Goal: Information Seeking & Learning: Check status

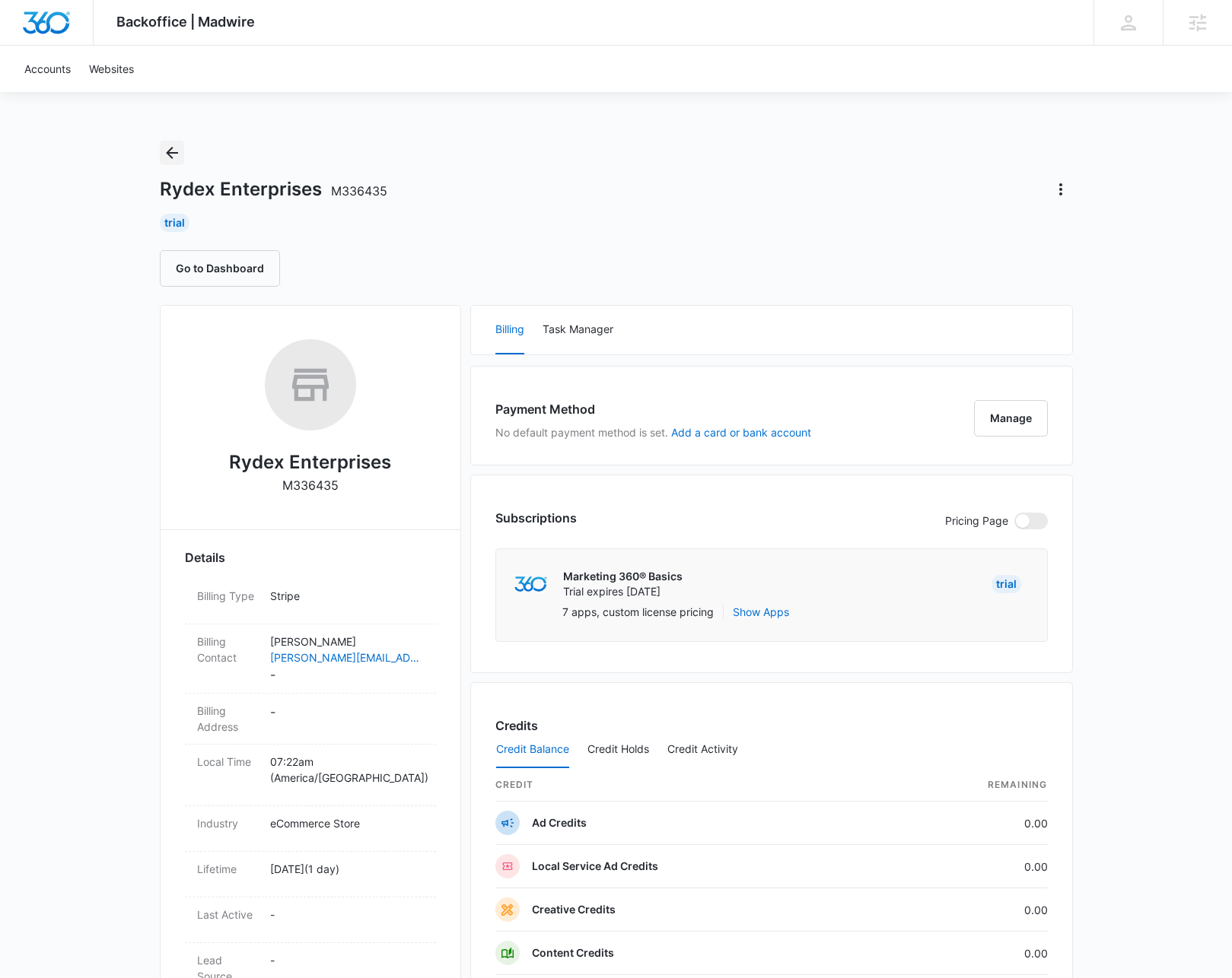
click at [172, 149] on icon "Back" at bounding box center [171, 152] width 18 height 18
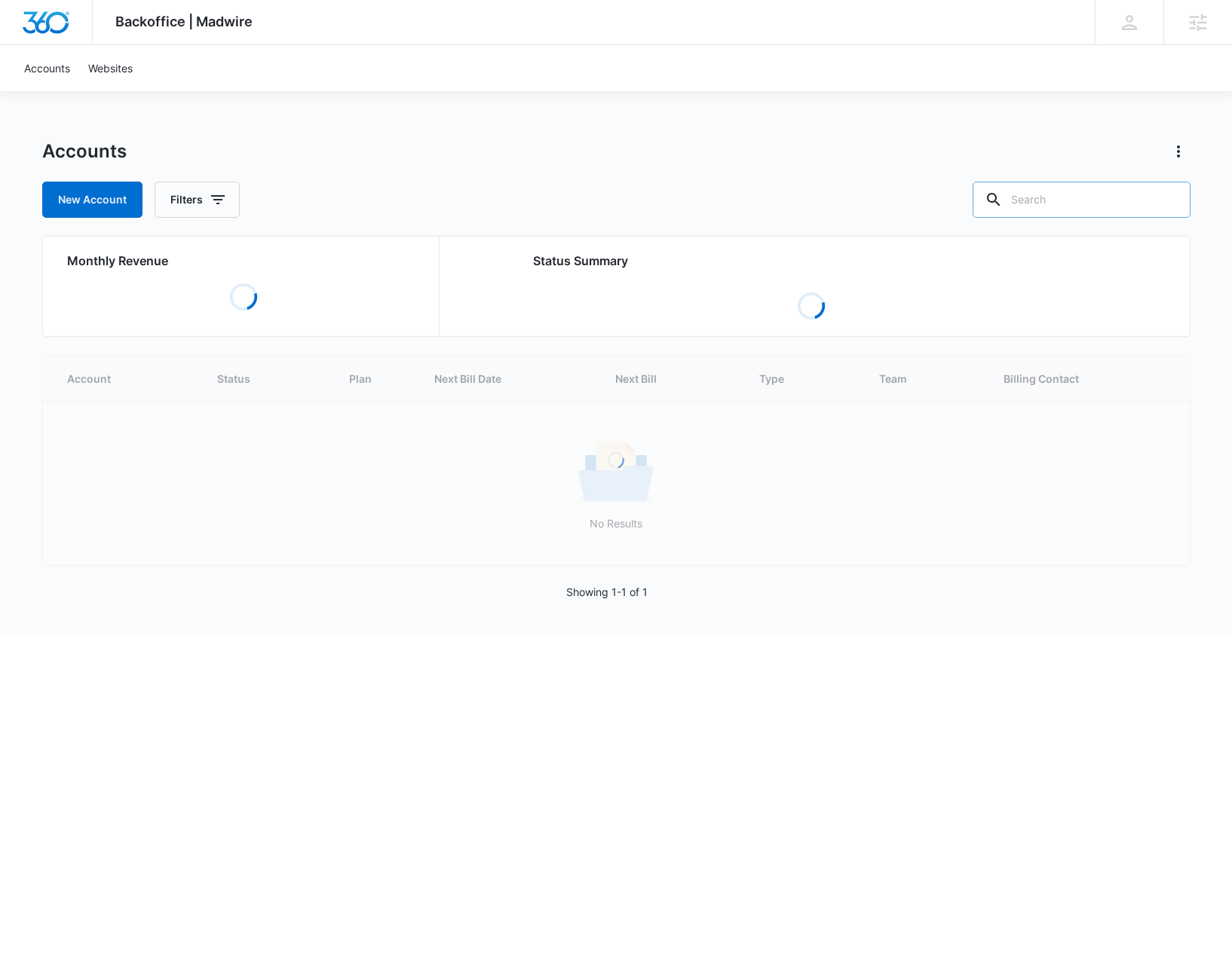
click at [1084, 205] on input "text" at bounding box center [1081, 199] width 218 height 36
type input "Mother"
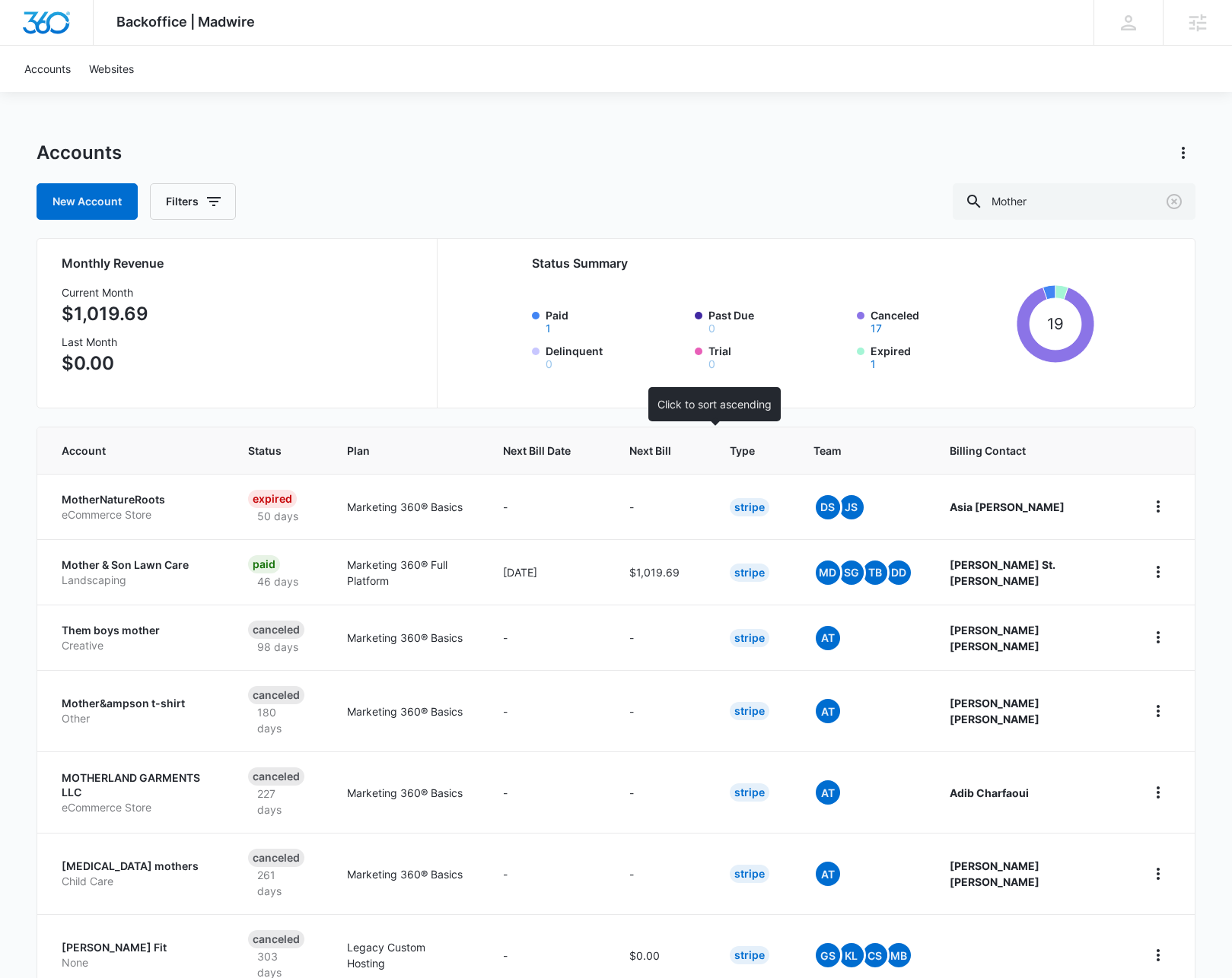
click at [671, 453] on span "Next Bill" at bounding box center [650, 450] width 41 height 16
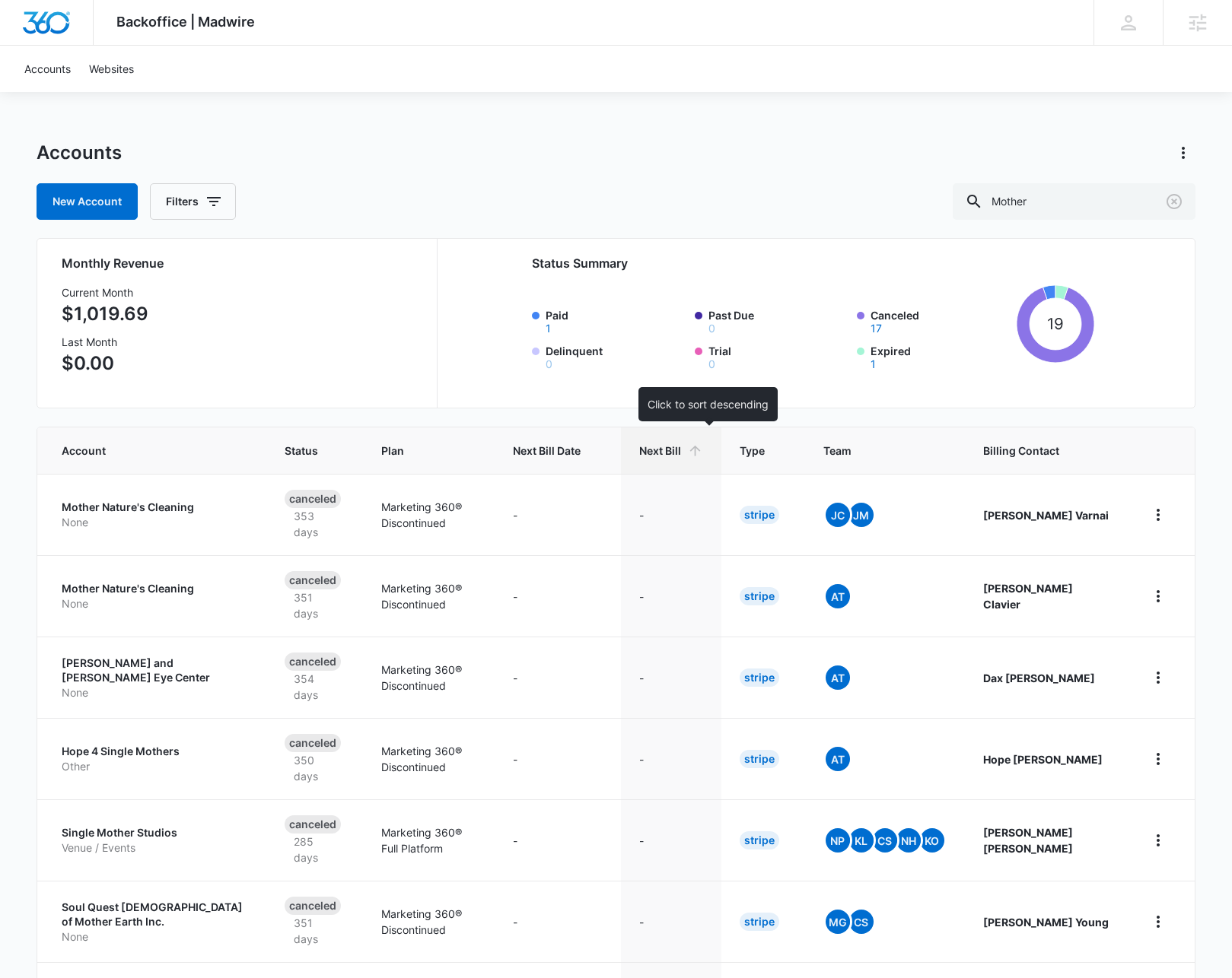
click at [690, 465] on th "Next Bill" at bounding box center [671, 450] width 101 height 46
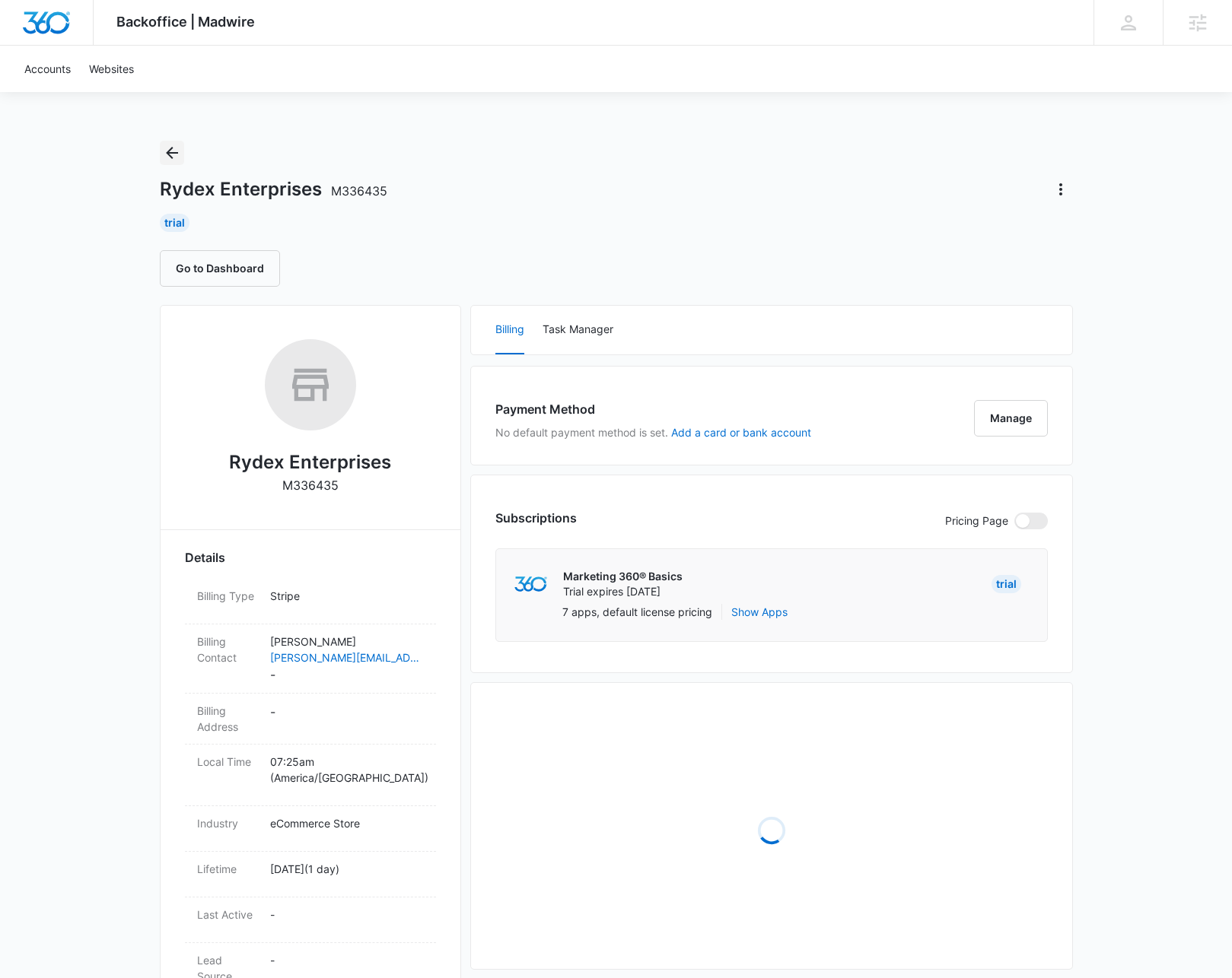
click at [172, 153] on icon "Back" at bounding box center [171, 152] width 18 height 18
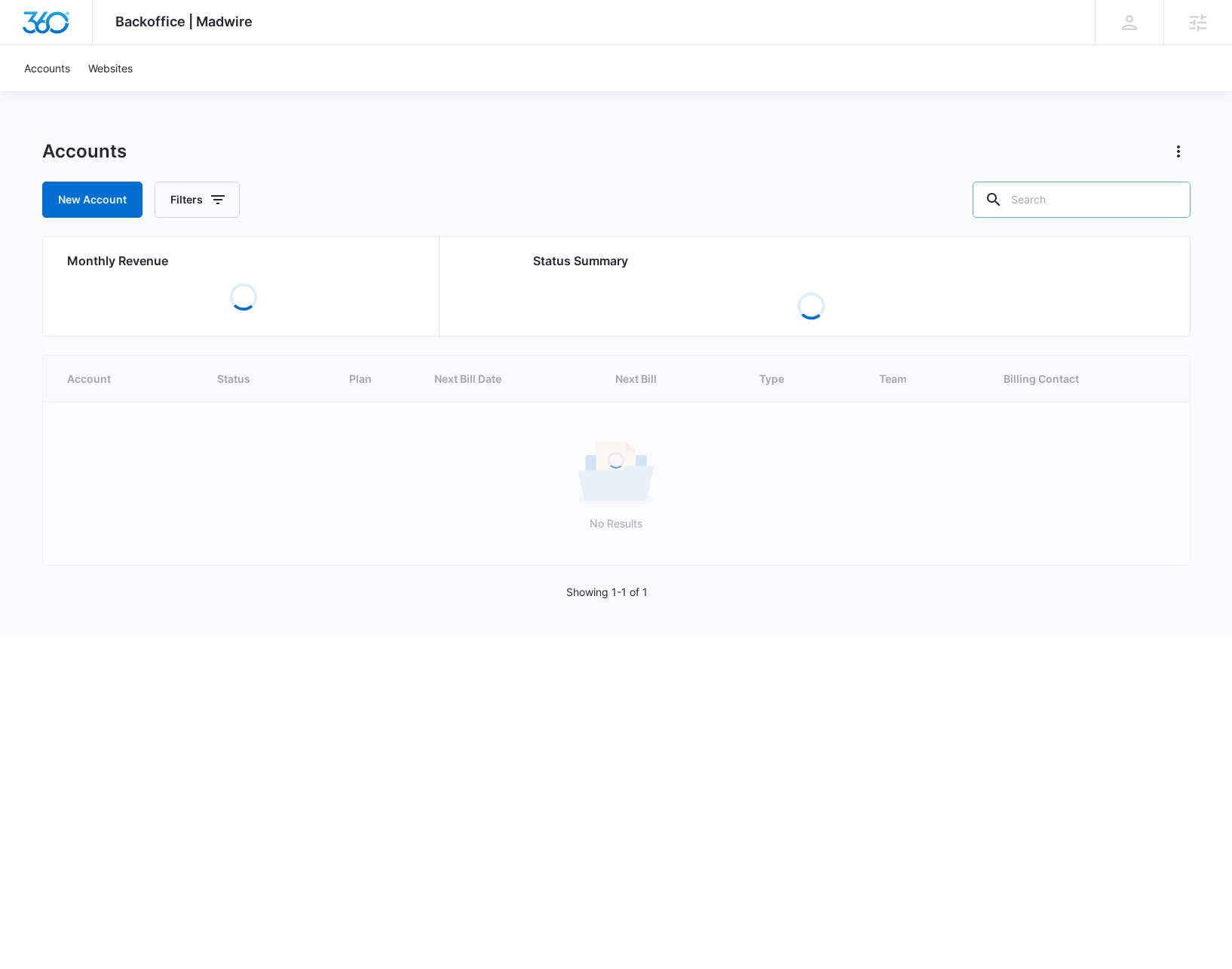
click at [1117, 200] on input "text" at bounding box center [1081, 199] width 218 height 36
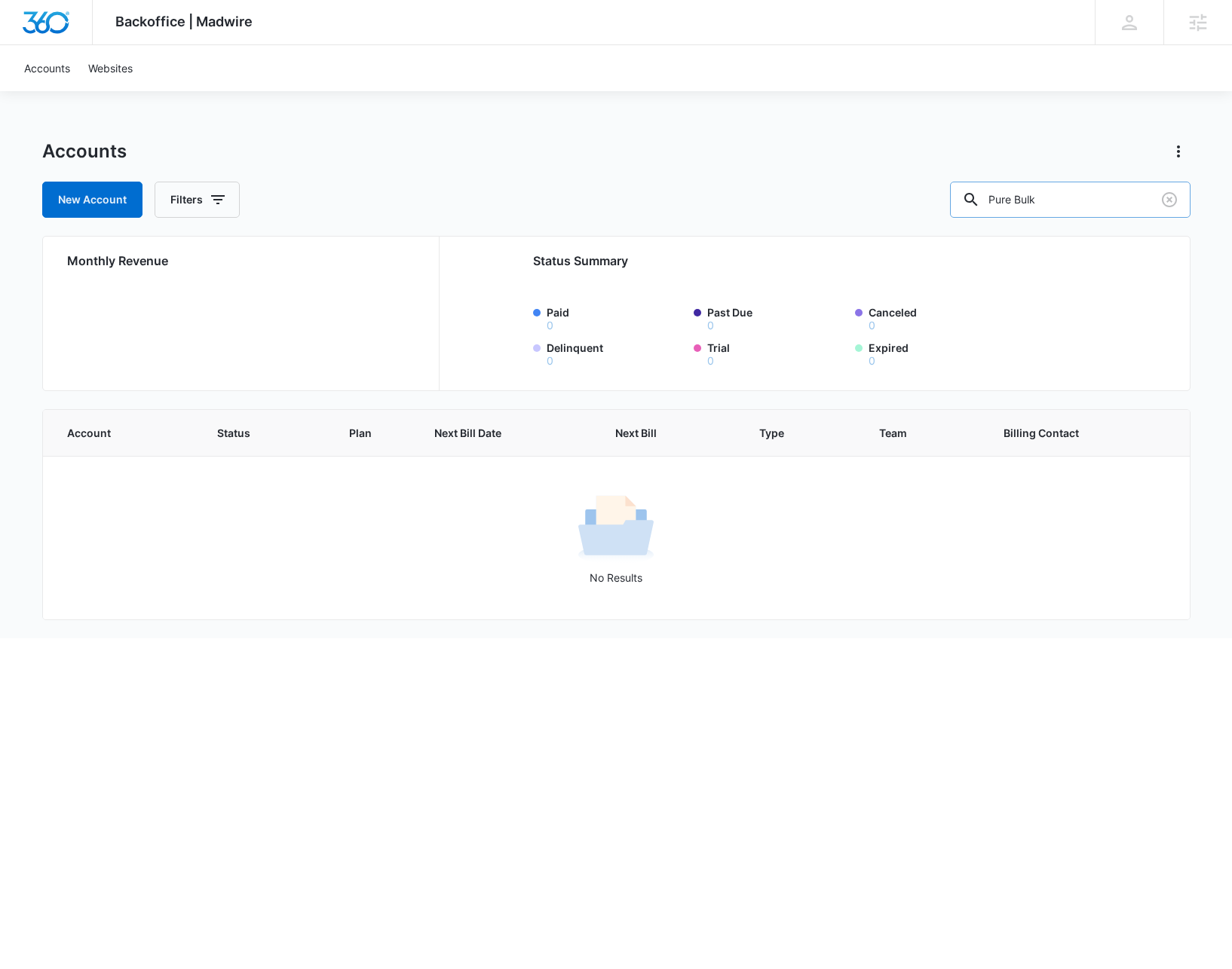
click at [1041, 200] on input "Pure Bulk" at bounding box center [1070, 199] width 240 height 36
type input "Bulk"
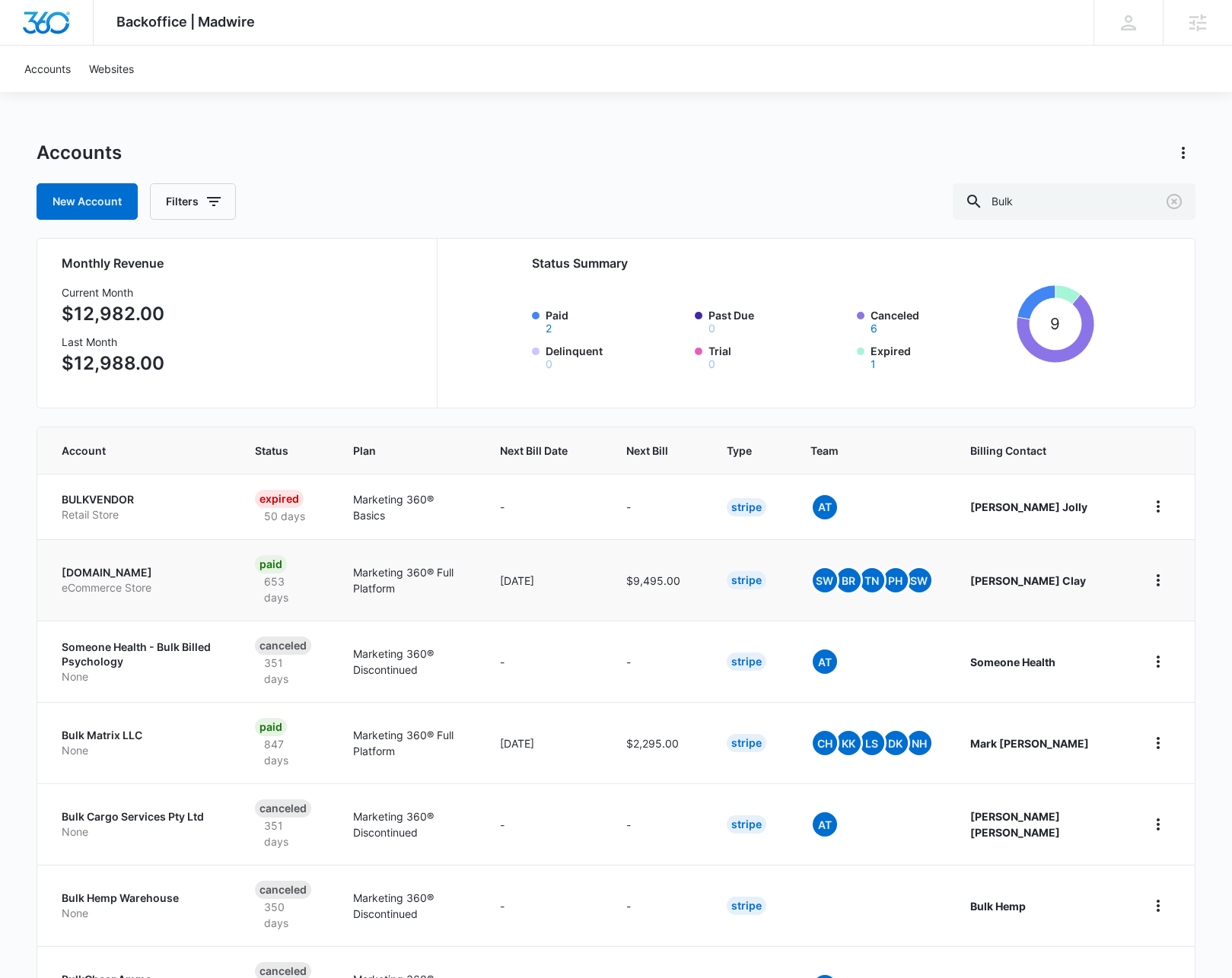
click at [103, 573] on p "[DOMAIN_NAME]" at bounding box center [140, 573] width 157 height 15
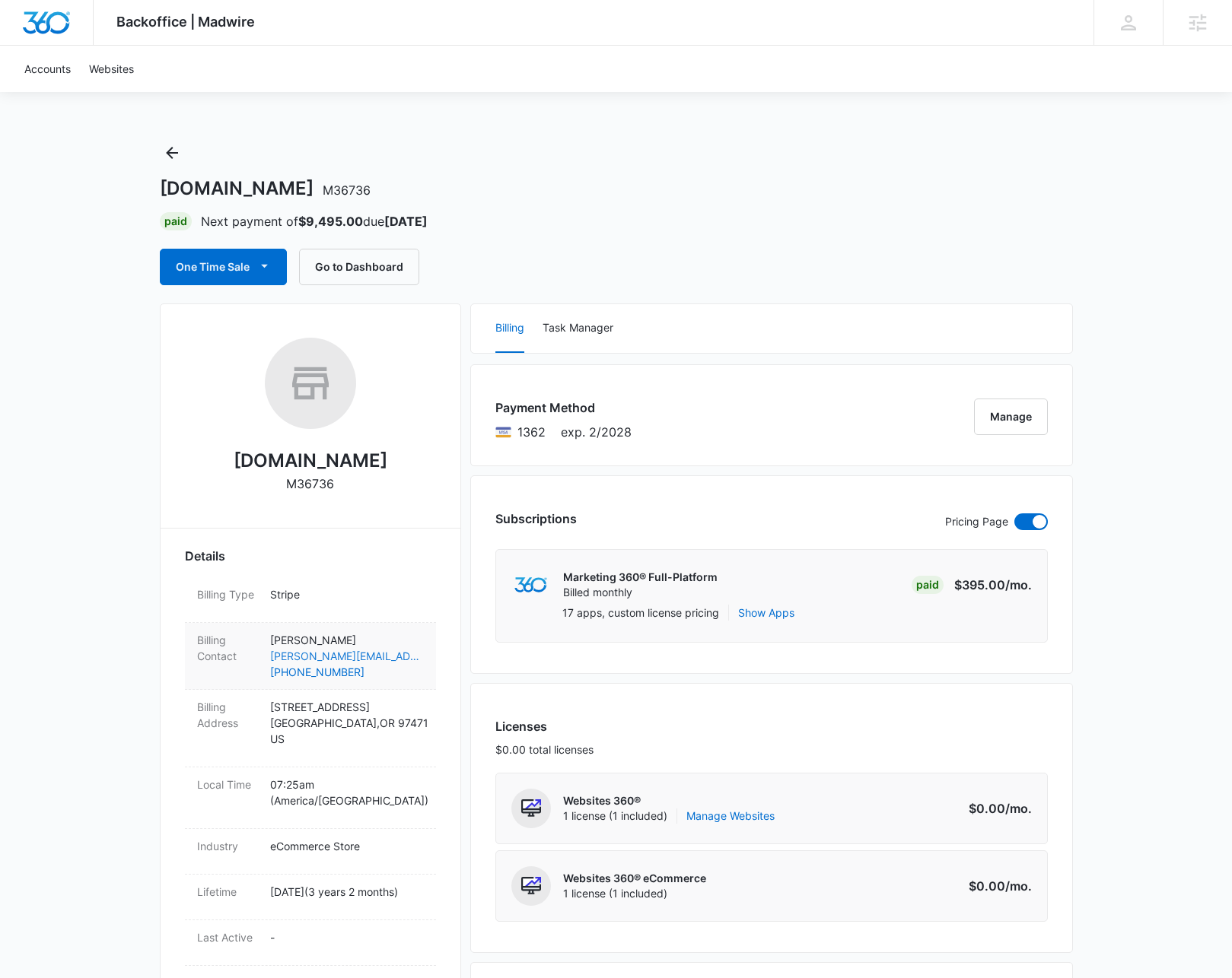
click at [358, 661] on link "[PERSON_NAME][EMAIL_ADDRESS][DOMAIN_NAME]" at bounding box center [346, 655] width 153 height 16
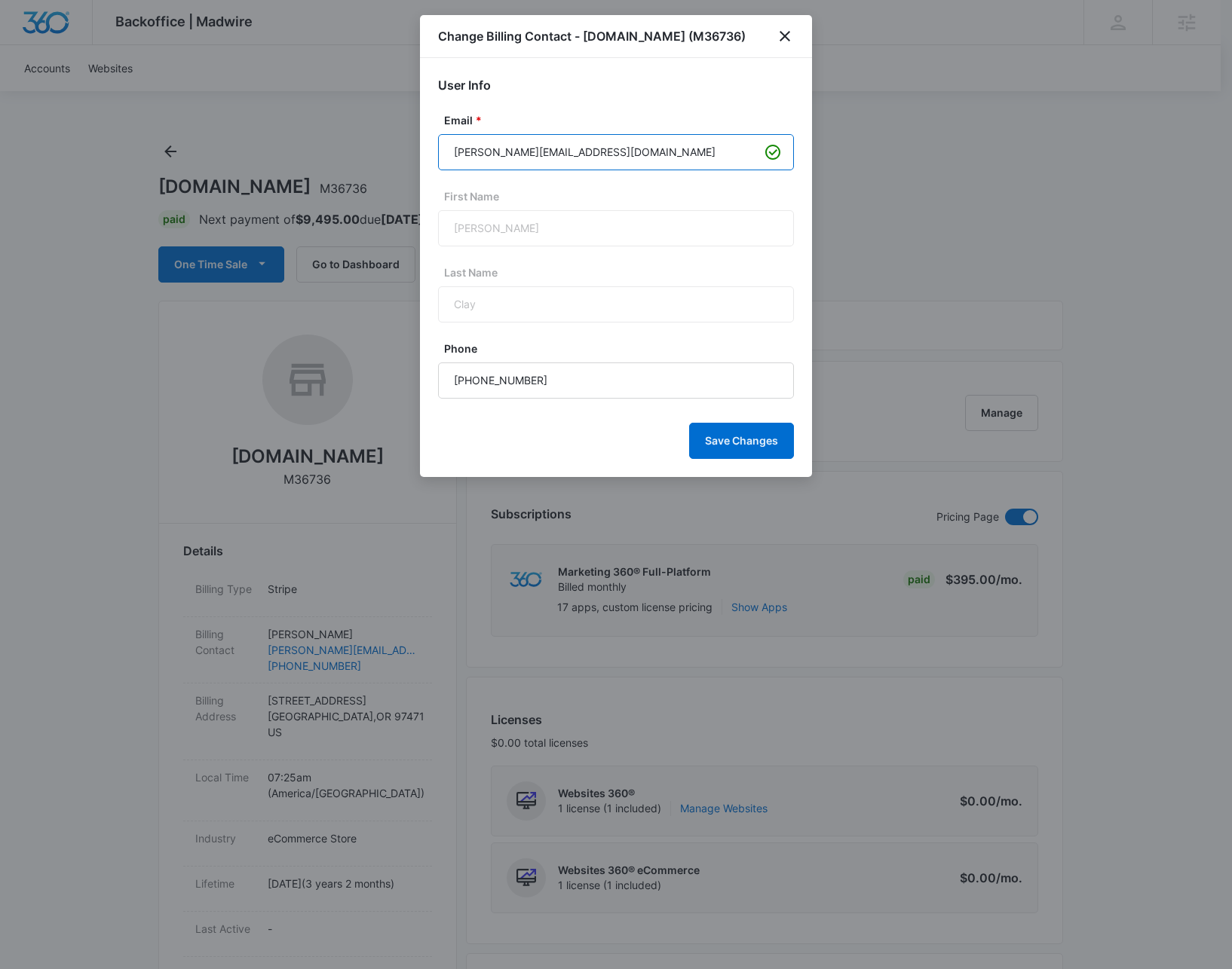
drag, startPoint x: 584, startPoint y: 146, endPoint x: 503, endPoint y: 153, distance: 81.3
click at [503, 153] on input "[PERSON_NAME][EMAIL_ADDRESS][DOMAIN_NAME]" at bounding box center [616, 152] width 356 height 36
click at [787, 37] on icon "close" at bounding box center [784, 35] width 18 height 18
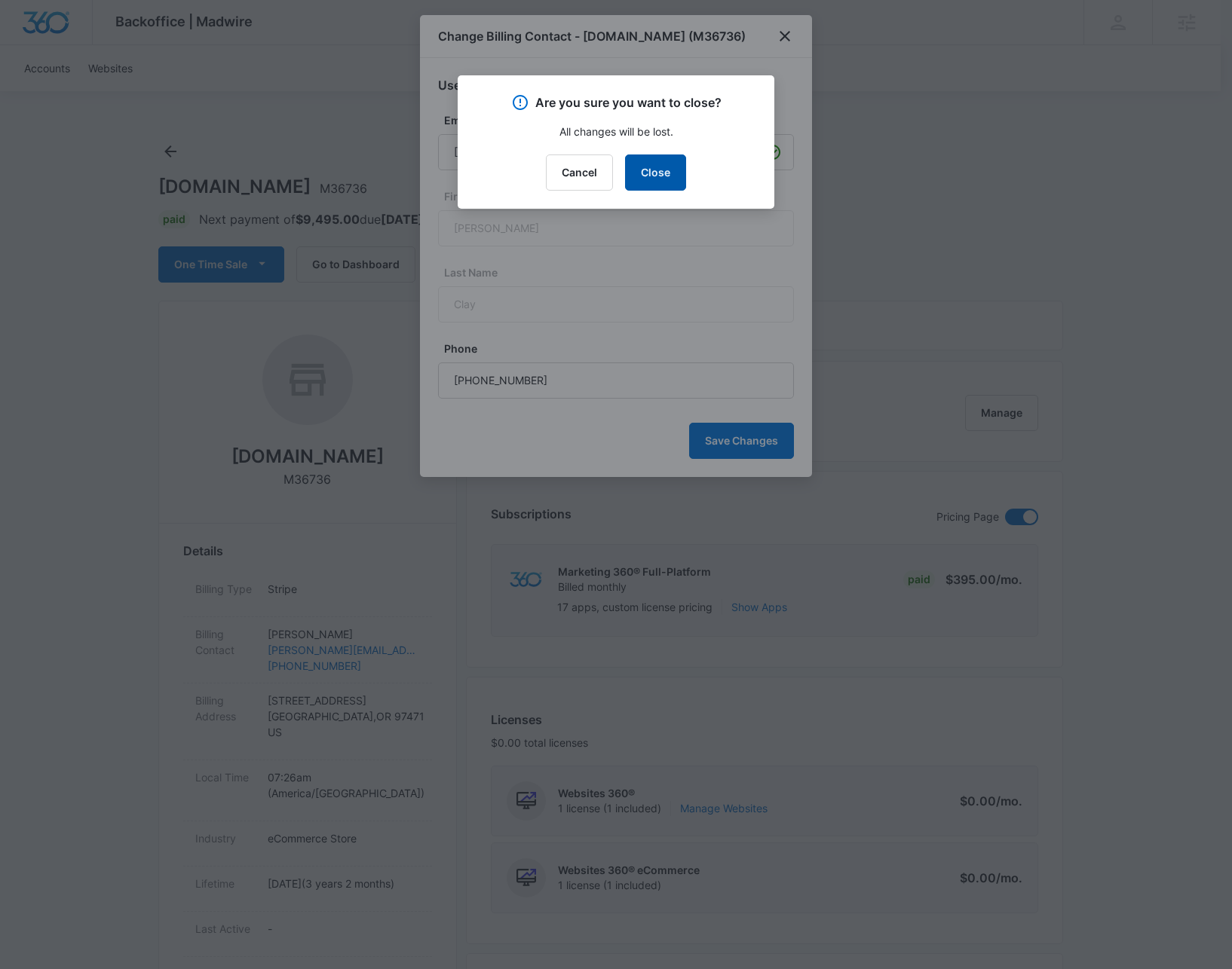
click at [656, 177] on button "Close" at bounding box center [656, 172] width 62 height 36
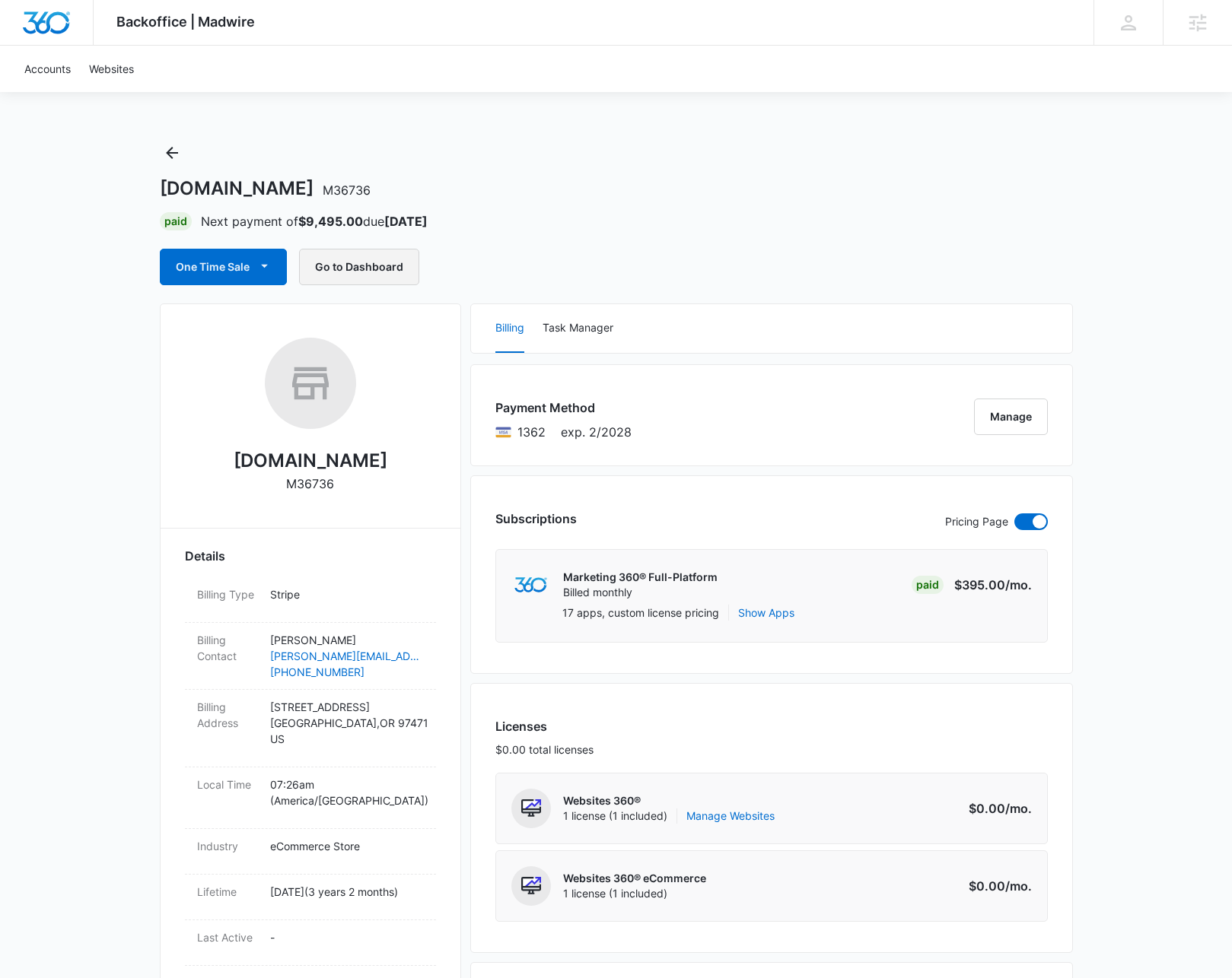
click at [375, 271] on button "Go to Dashboard" at bounding box center [359, 266] width 120 height 37
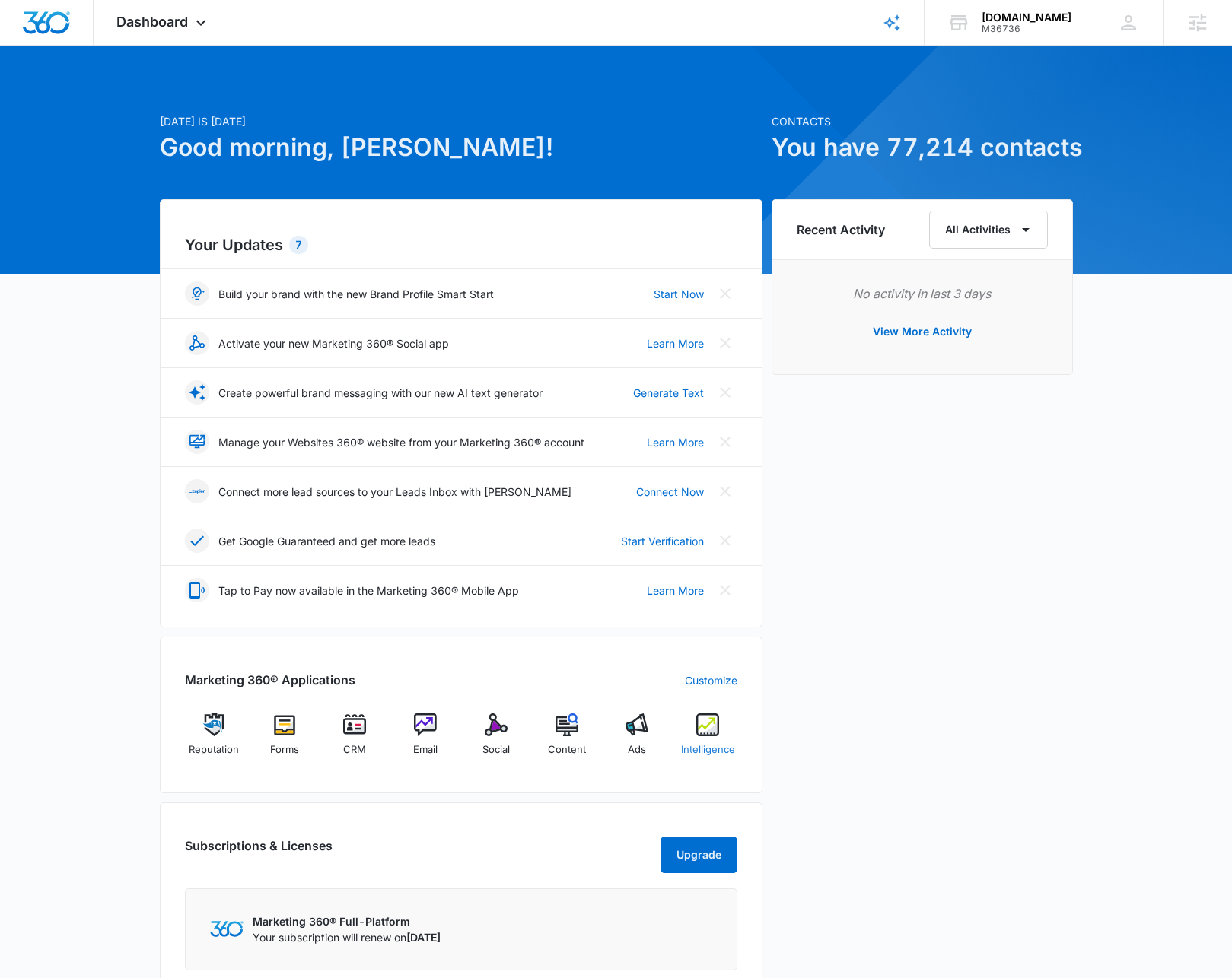
click at [710, 727] on img at bounding box center [707, 725] width 23 height 23
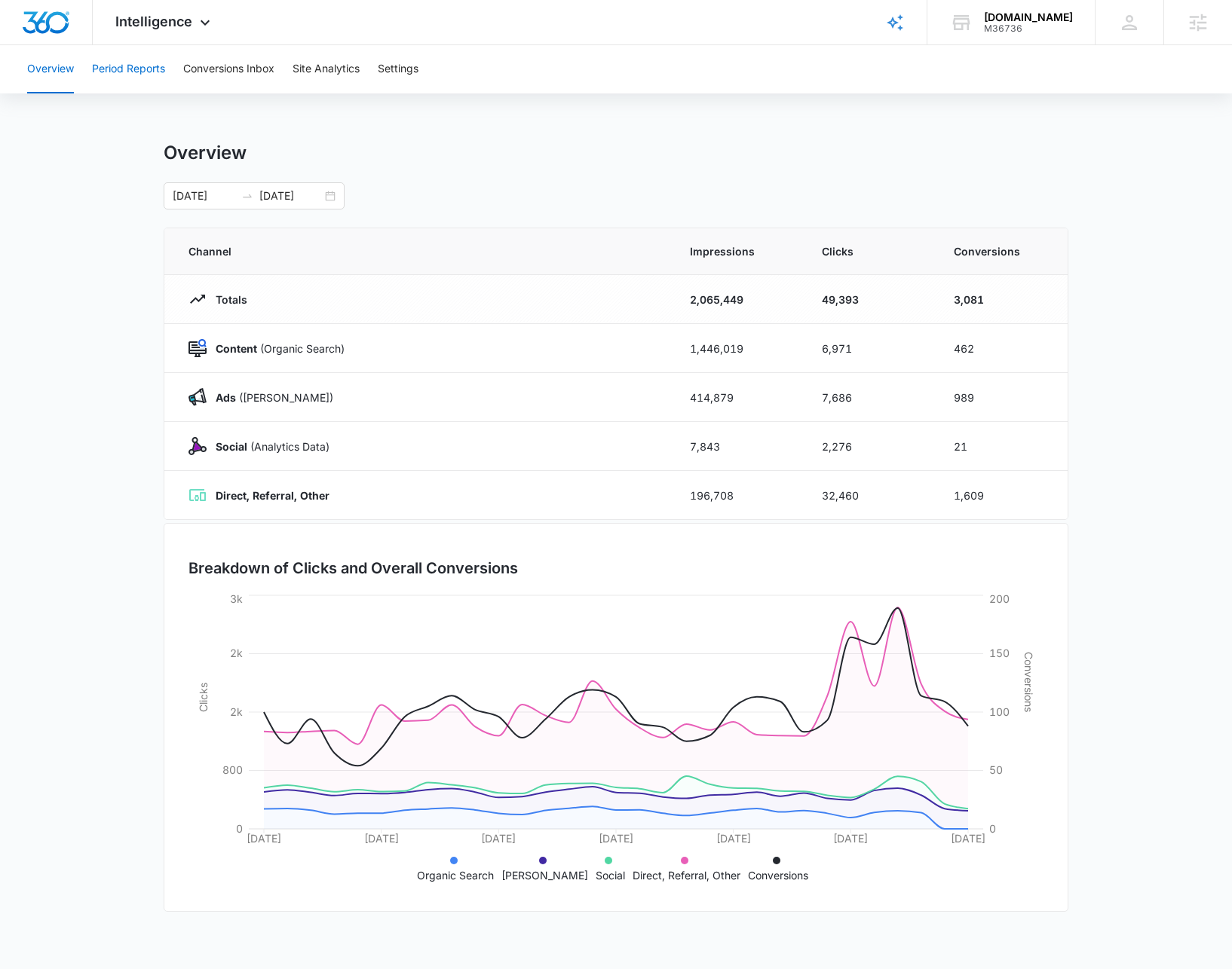
click at [119, 69] on button "Period Reports" at bounding box center [129, 70] width 73 height 48
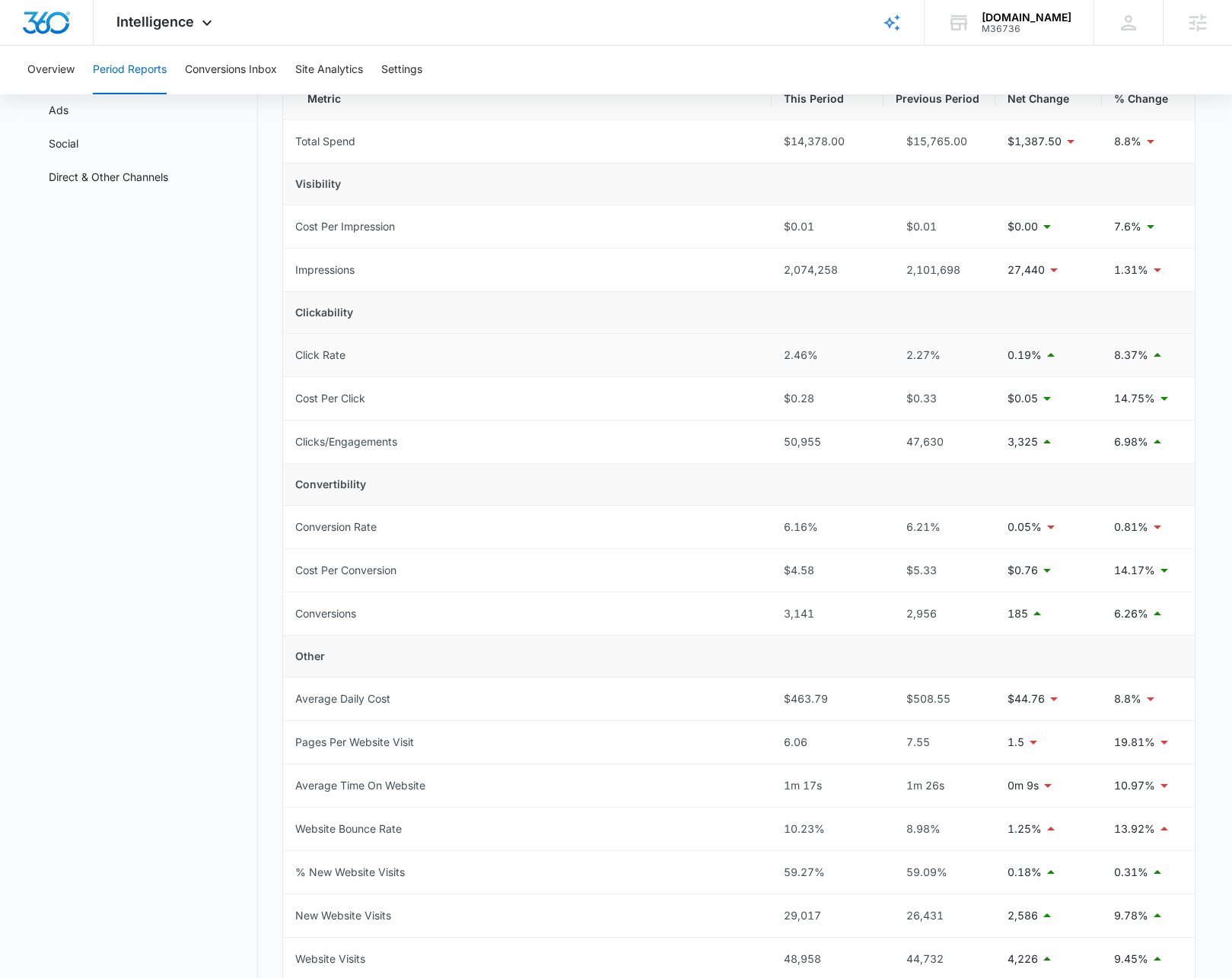
scroll to position [358, 0]
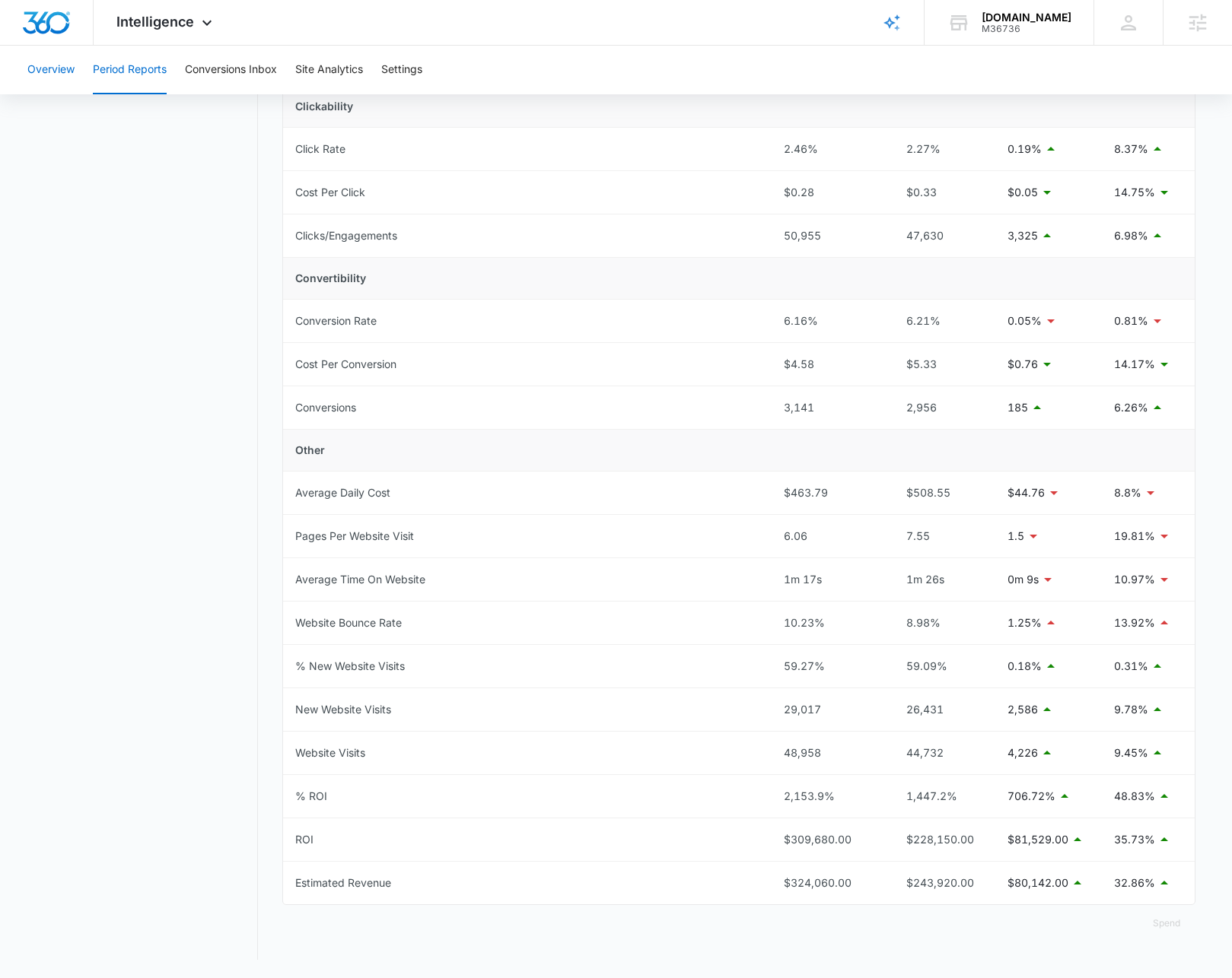
click at [49, 75] on button "Overview" at bounding box center [51, 71] width 47 height 49
